Goal: Task Accomplishment & Management: Manage account settings

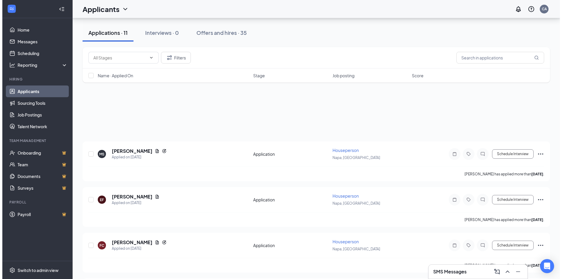
scroll to position [59, 0]
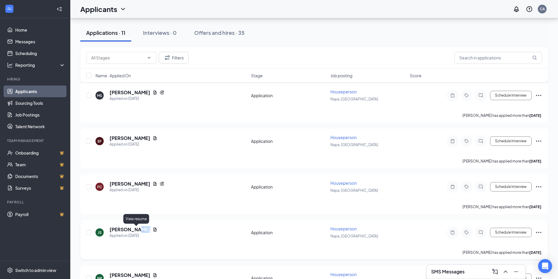
click at [153, 230] on icon "Document" at bounding box center [155, 229] width 5 height 5
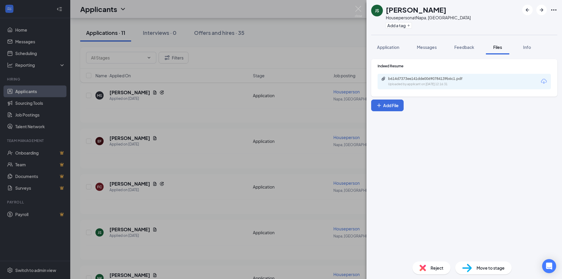
click at [423, 76] on div "b614d7373ee141dde00690784139b6c1.pdf Uploaded by applicant on [DATE] 12:16:31" at bounding box center [464, 82] width 173 height 16
click at [422, 78] on div "b614d7373ee141dde00690784139b6c1.pdf" at bounding box center [429, 78] width 82 height 5
click at [143, 138] on div "JS [PERSON_NAME] Houseperson at [GEOGRAPHIC_DATA], [GEOGRAPHIC_DATA] Add a tag …" at bounding box center [281, 139] width 562 height 279
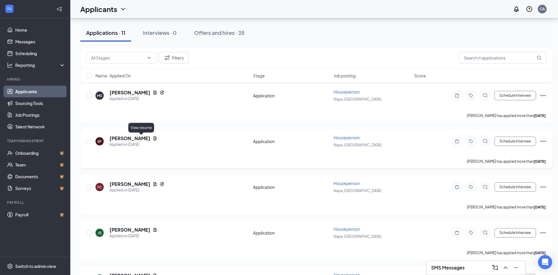
click at [153, 138] on icon "Document" at bounding box center [155, 138] width 5 height 5
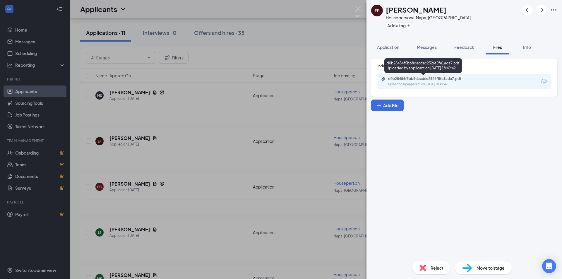
click at [408, 78] on div "d0b28484f5bb8dacdec2526f5fe1ada7.pdf" at bounding box center [429, 78] width 82 height 5
